Goal: Use online tool/utility: Utilize a website feature to perform a specific function

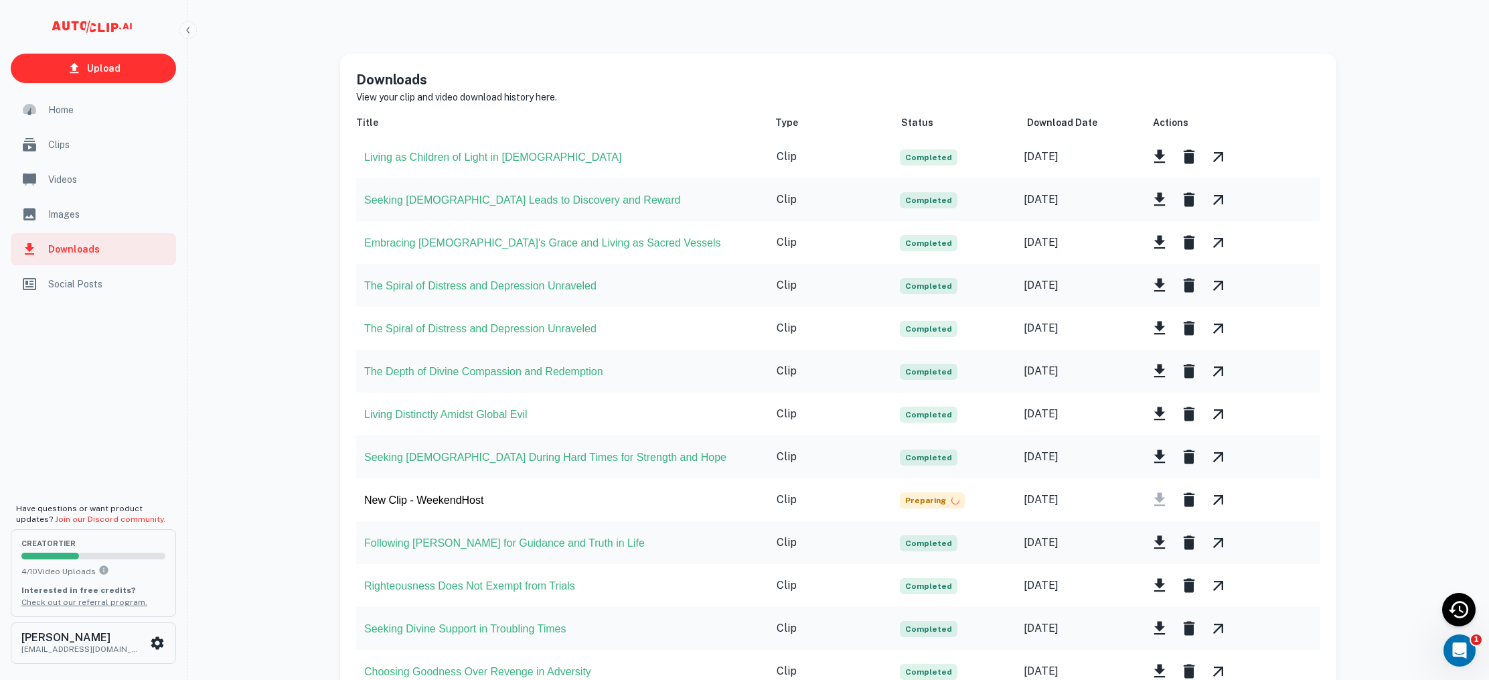
scroll to position [1, 0]
click at [147, 70] on link "Upload" at bounding box center [93, 68] width 165 height 29
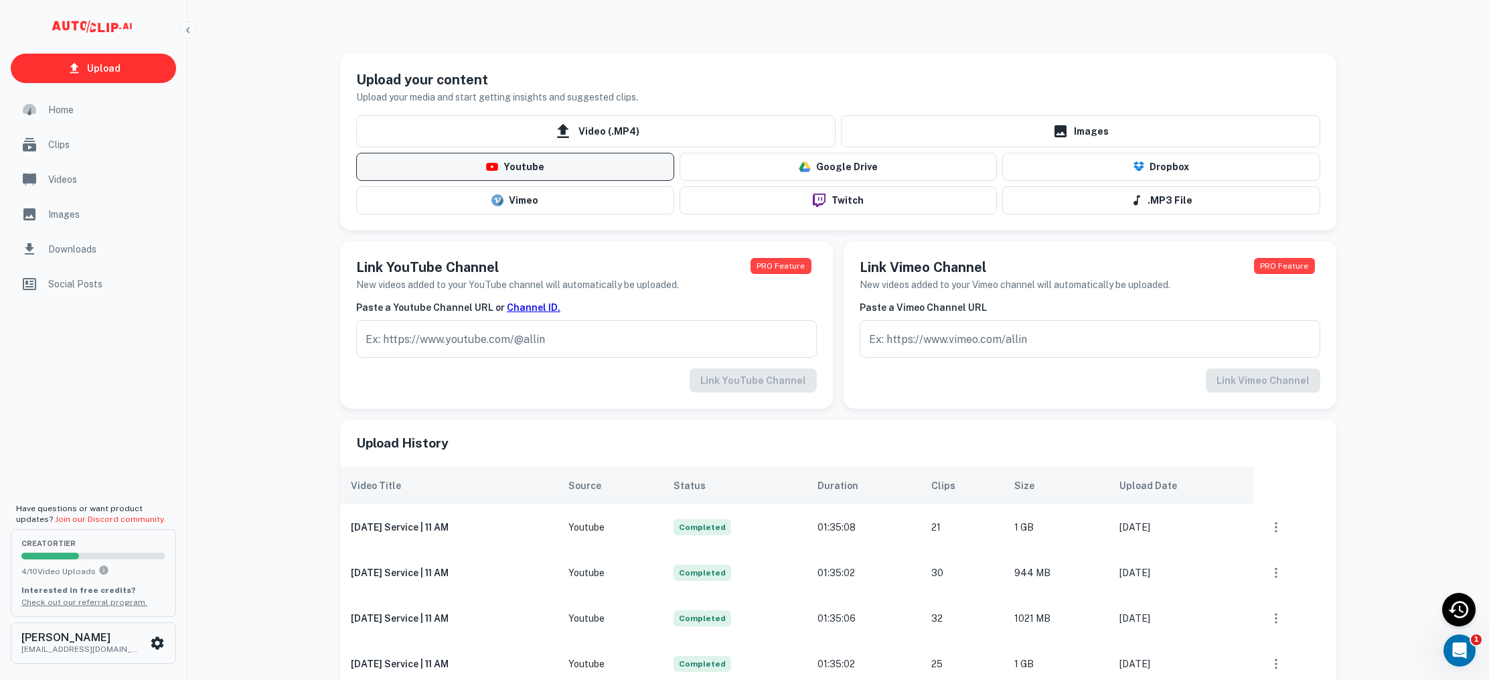
click at [582, 162] on button "Youtube" at bounding box center [515, 167] width 318 height 28
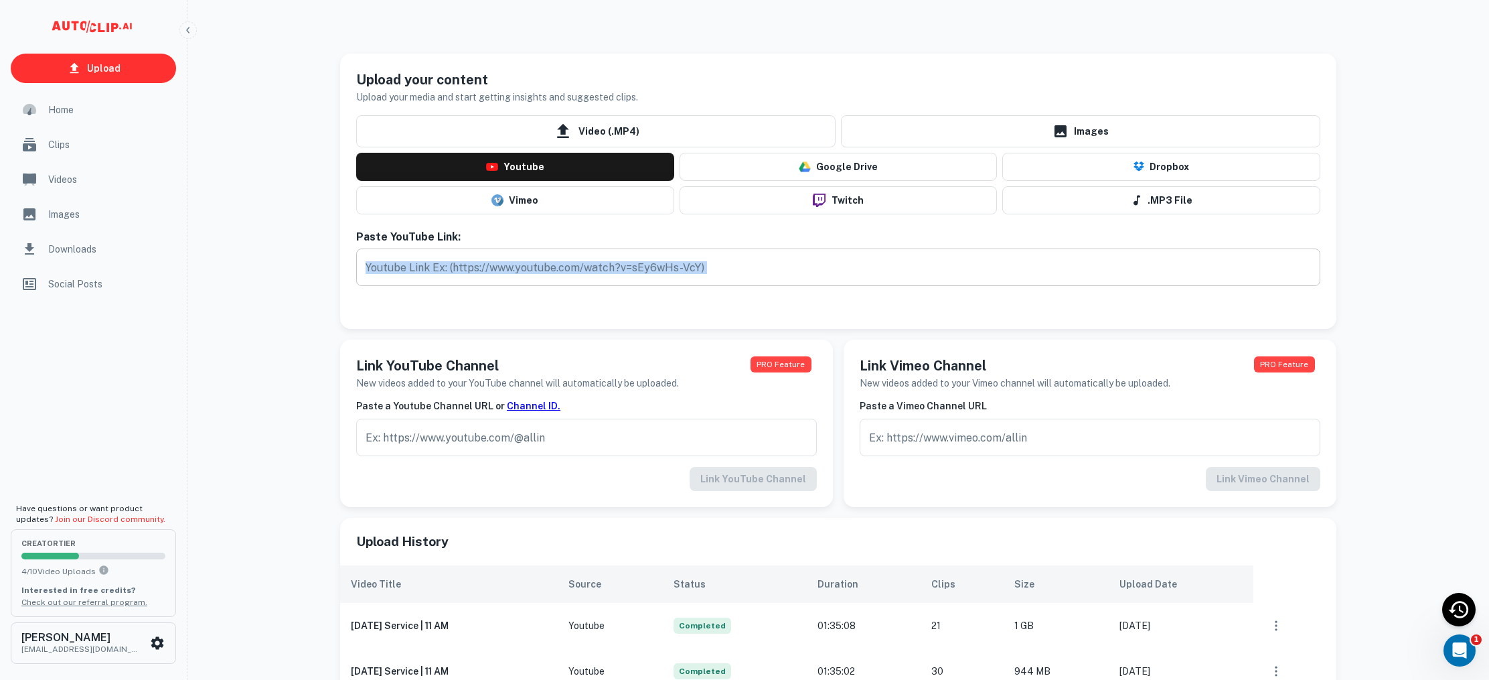
click at [564, 282] on div "Paste YouTube Link: ​" at bounding box center [838, 260] width 964 height 61
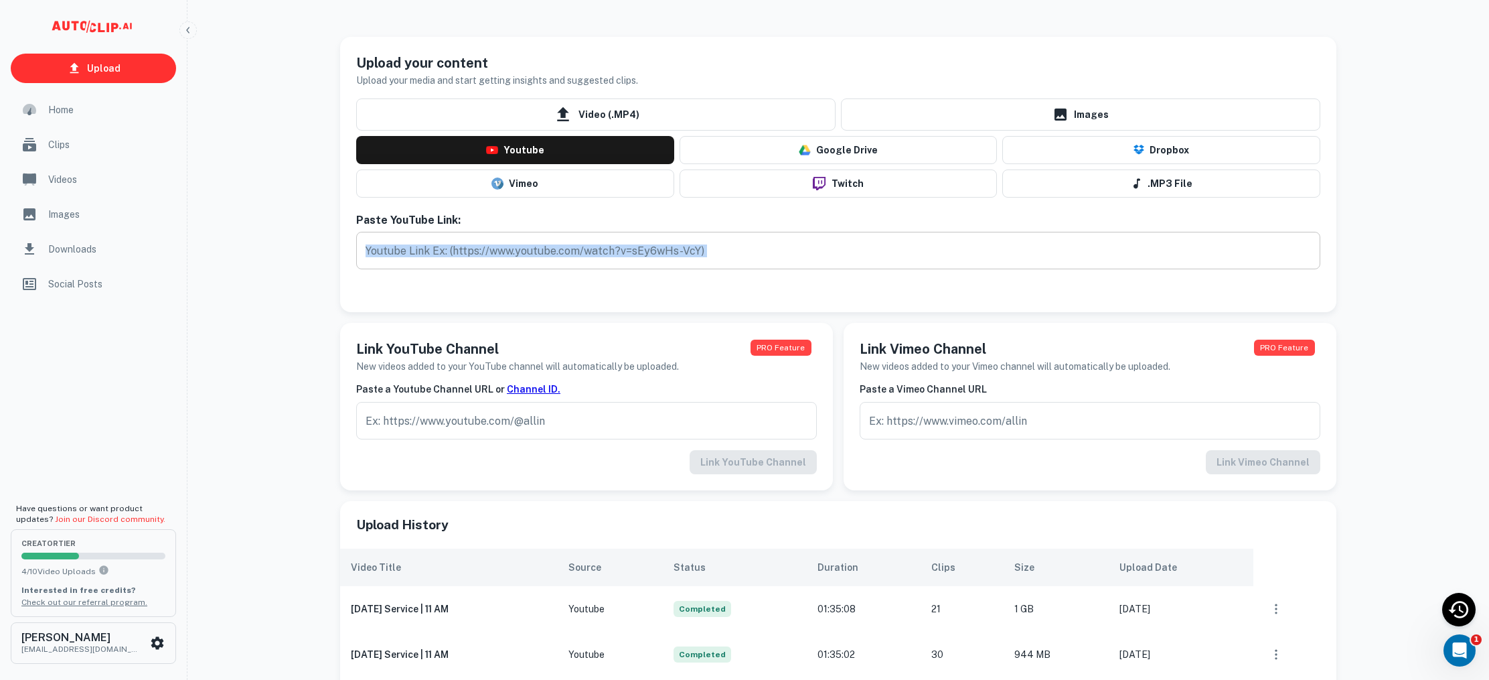
click at [564, 270] on div "Paste YouTube Link: ​" at bounding box center [838, 244] width 964 height 61
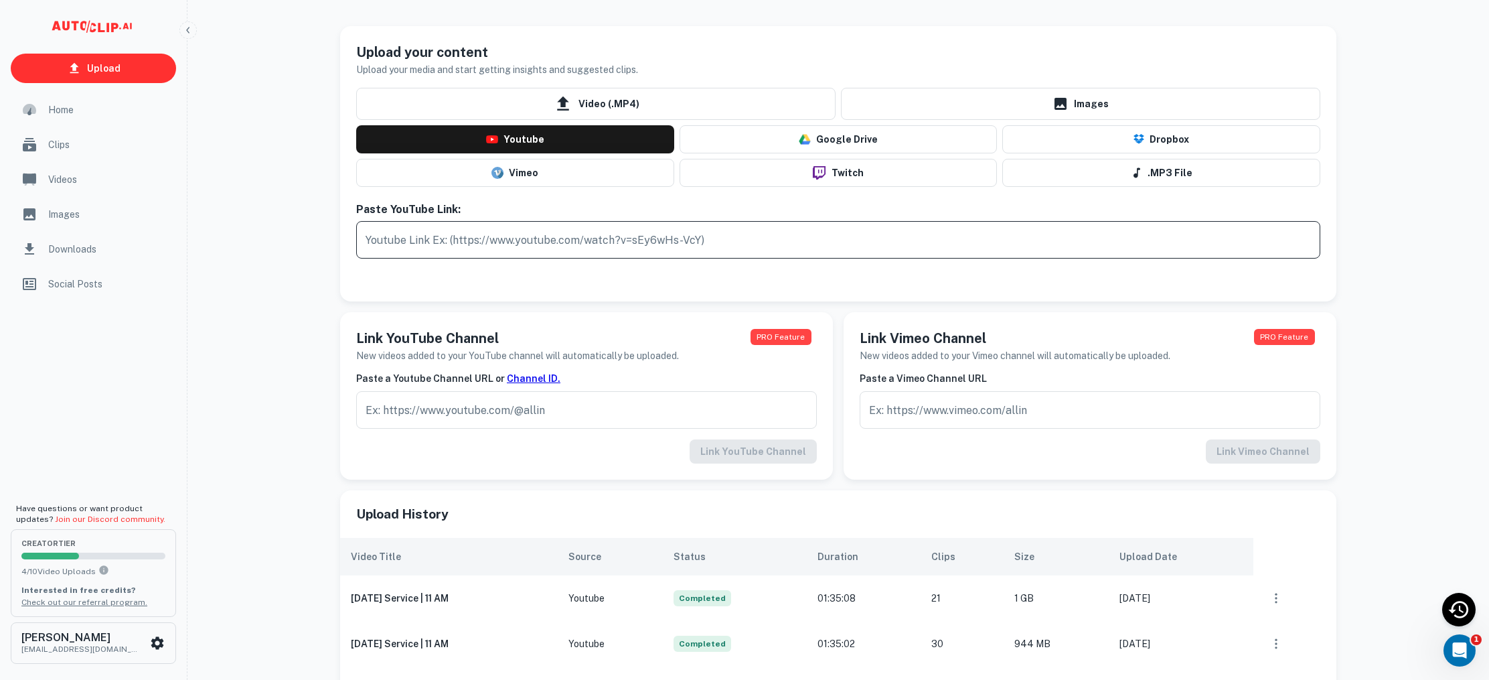
scroll to position [29, 0]
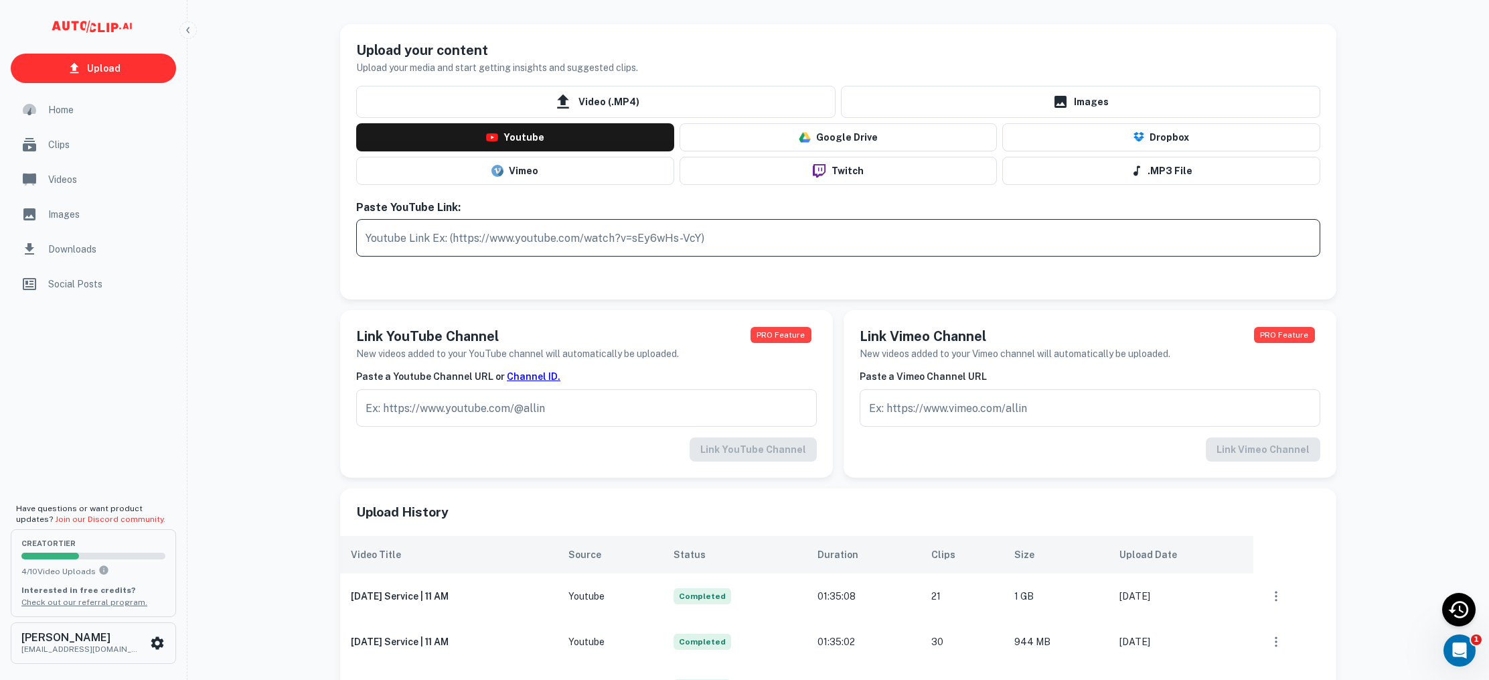
click at [568, 244] on input "text" at bounding box center [838, 237] width 964 height 37
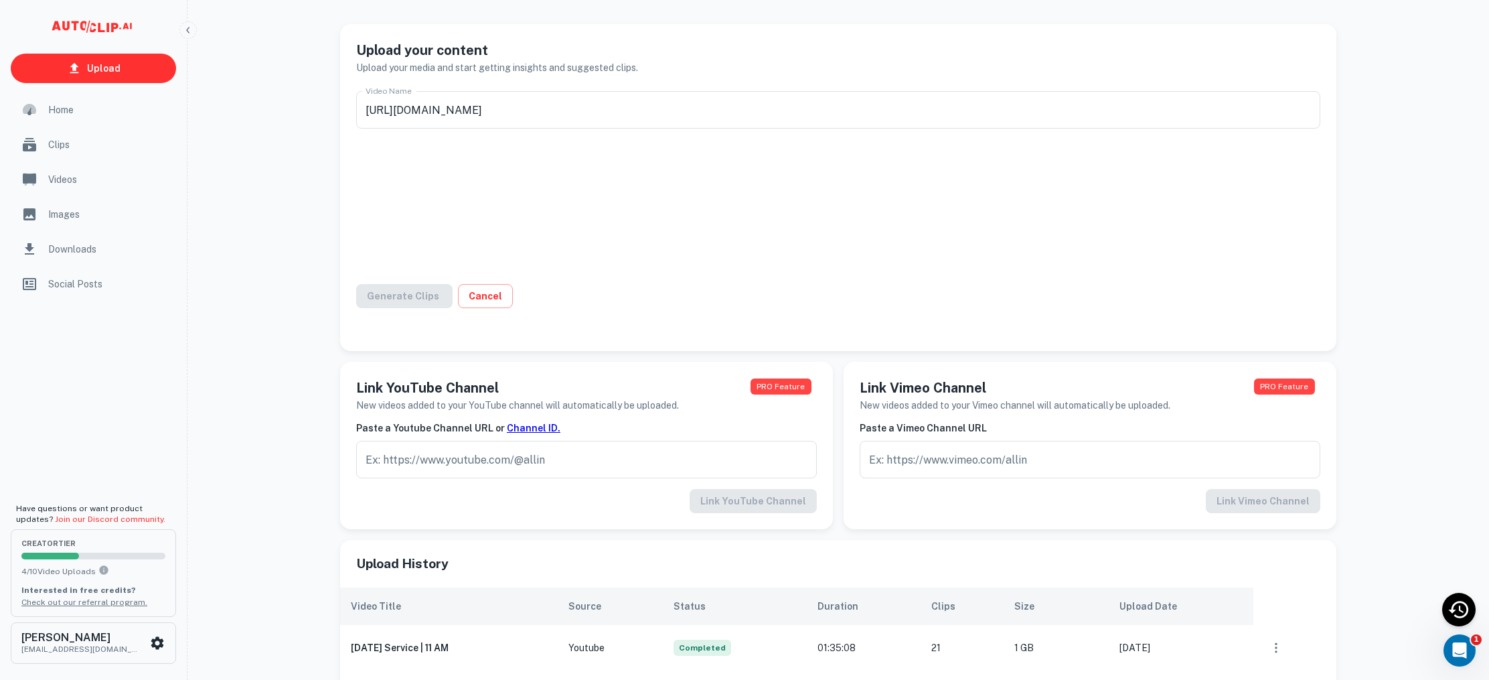
type input "Sunday Service | 11 AM"
click at [418, 294] on button "Generate Clips" at bounding box center [411, 296] width 110 height 24
